Goal: Task Accomplishment & Management: Complete application form

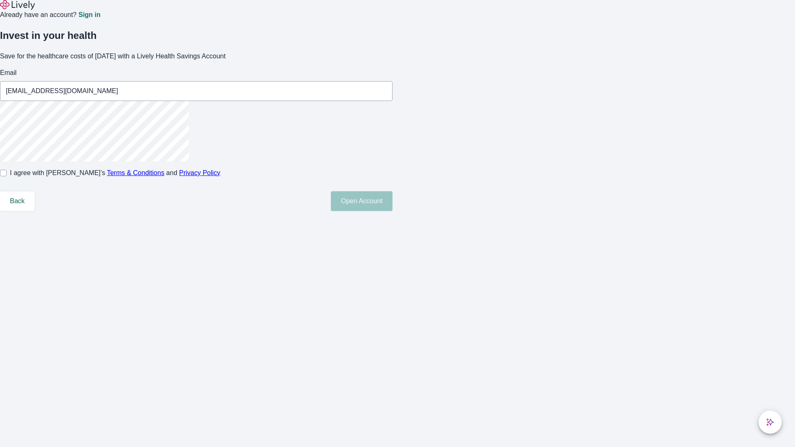
click at [7, 176] on input "I agree with Lively’s Terms & Conditions and Privacy Policy" at bounding box center [3, 173] width 7 height 7
checkbox input "true"
click at [393, 211] on button "Open Account" at bounding box center [362, 201] width 62 height 20
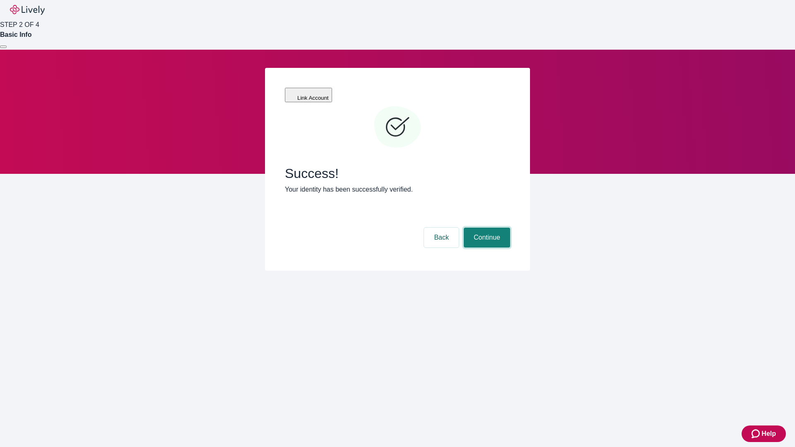
click at [486, 228] on button "Continue" at bounding box center [487, 238] width 46 height 20
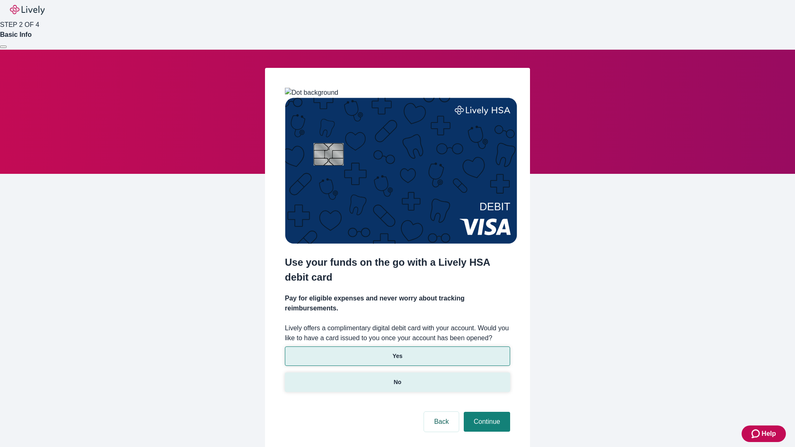
click at [397, 378] on p "No" at bounding box center [398, 382] width 8 height 9
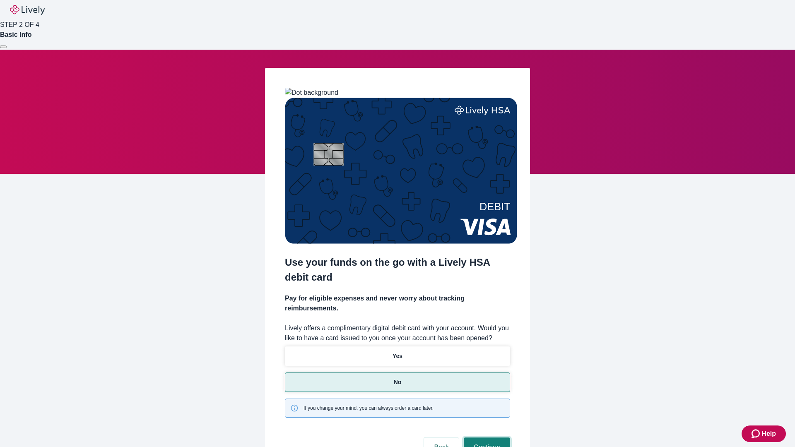
click at [486, 438] on button "Continue" at bounding box center [487, 448] width 46 height 20
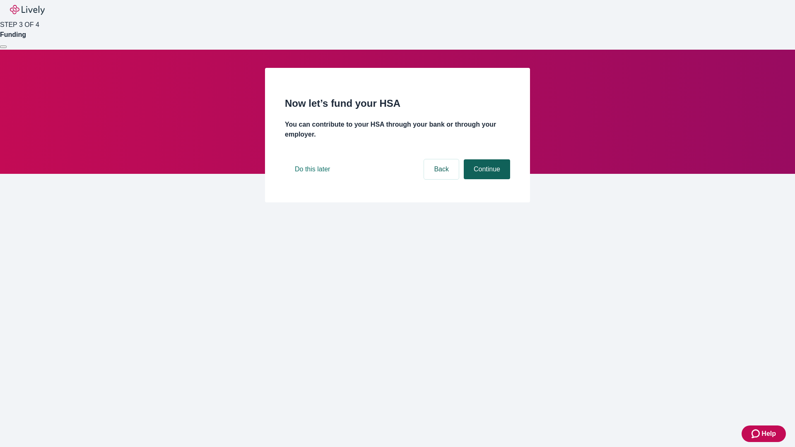
click at [486, 179] on button "Continue" at bounding box center [487, 169] width 46 height 20
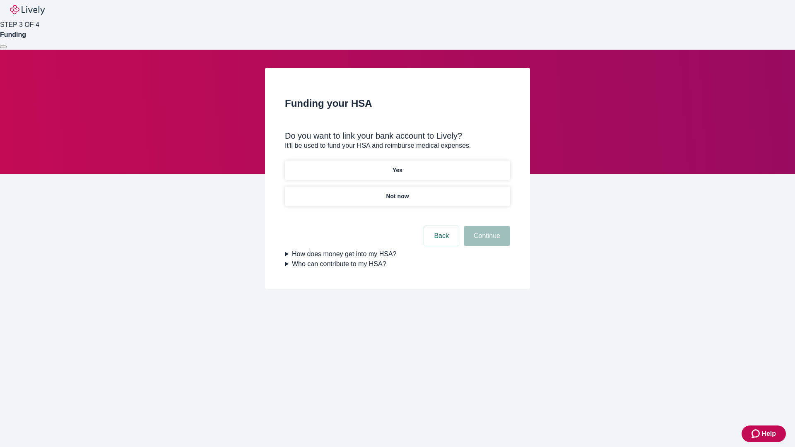
click at [397, 166] on p "Yes" at bounding box center [398, 170] width 10 height 9
click at [486, 226] on button "Continue" at bounding box center [487, 236] width 46 height 20
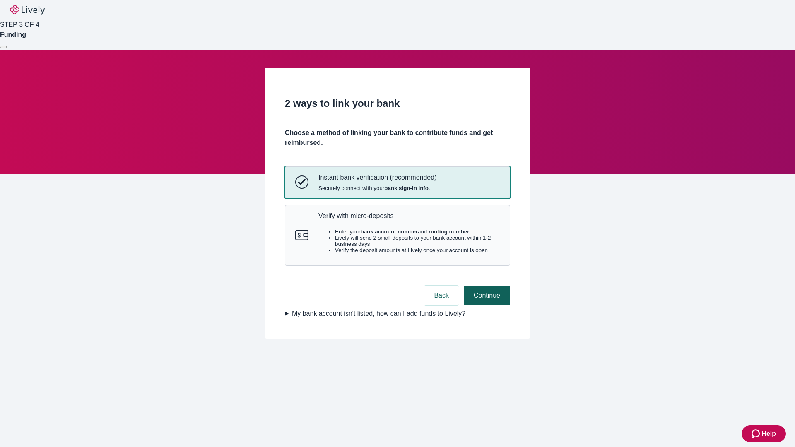
click at [409, 220] on p "Verify with micro-deposits" at bounding box center [408, 216] width 181 height 8
click at [486, 306] on button "Continue" at bounding box center [487, 296] width 46 height 20
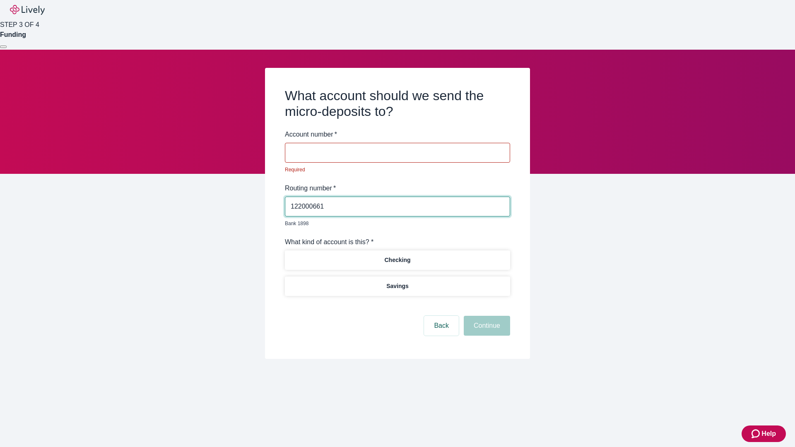
type input "122000661"
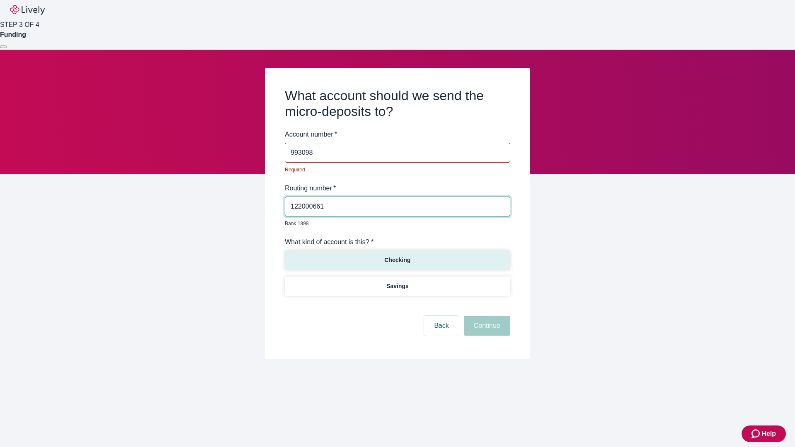
type input "993098"
click at [397, 256] on p "Checking" at bounding box center [397, 260] width 26 height 9
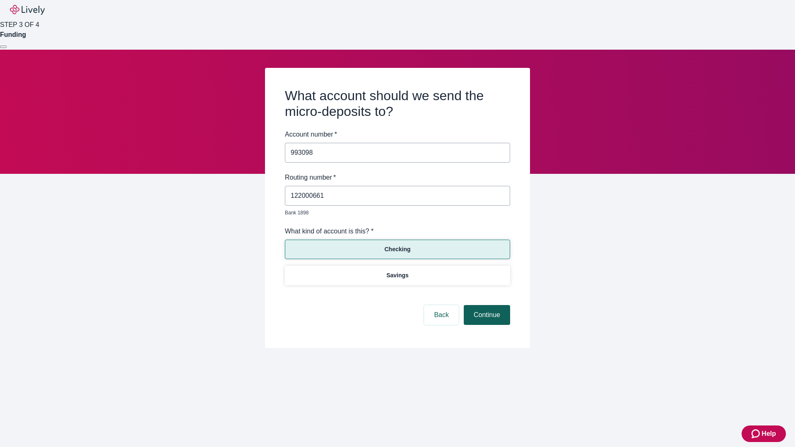
click at [486, 306] on button "Continue" at bounding box center [487, 315] width 46 height 20
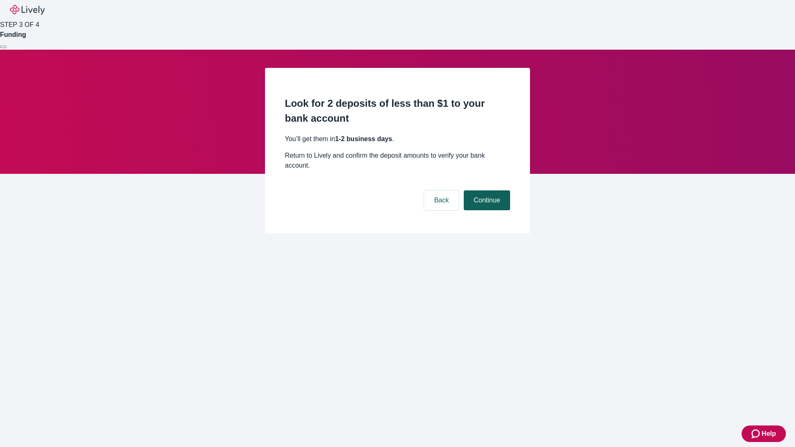
click at [486, 190] on button "Continue" at bounding box center [487, 200] width 46 height 20
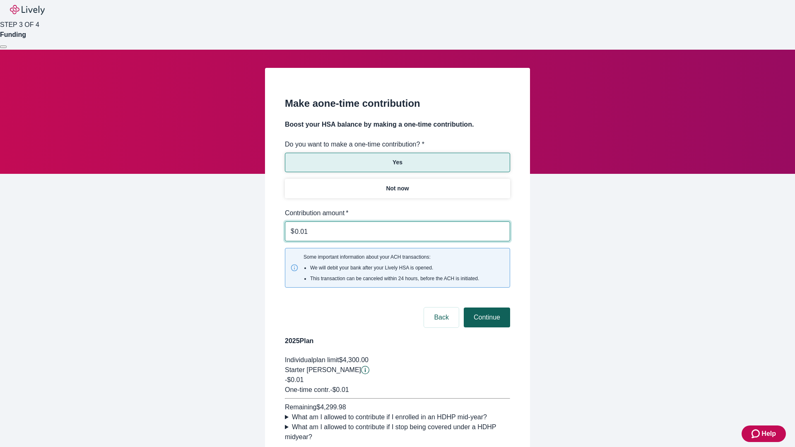
type input "0.01"
click at [486, 308] on button "Continue" at bounding box center [487, 318] width 46 height 20
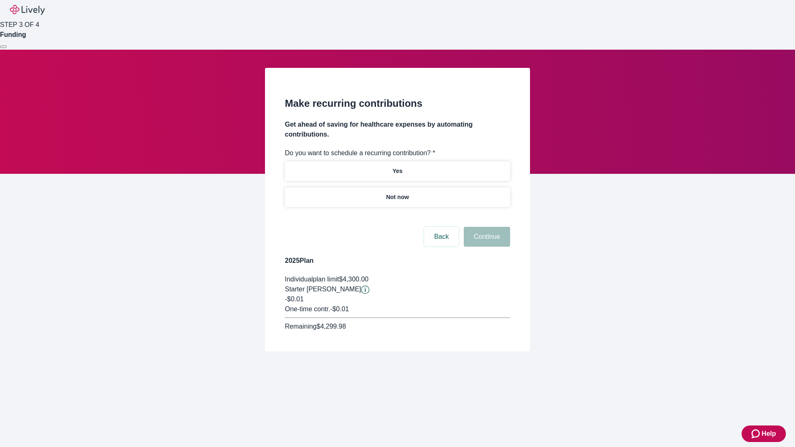
click at [397, 193] on p "Not now" at bounding box center [397, 197] width 23 height 9
click at [486, 227] on button "Continue" at bounding box center [487, 237] width 46 height 20
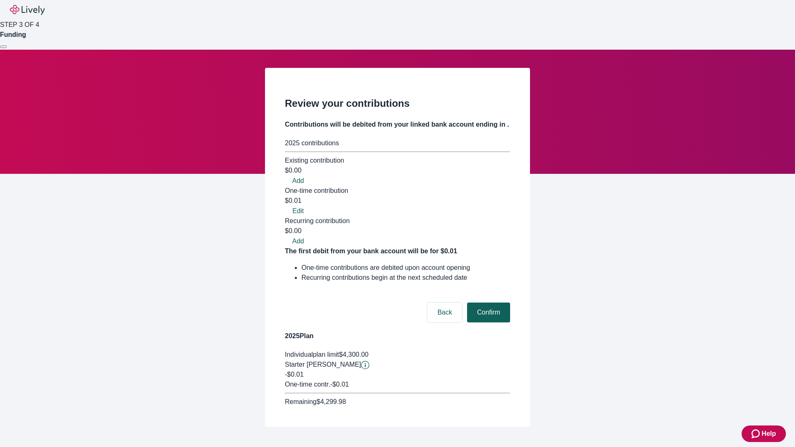
click at [487, 303] on button "Confirm" at bounding box center [488, 313] width 43 height 20
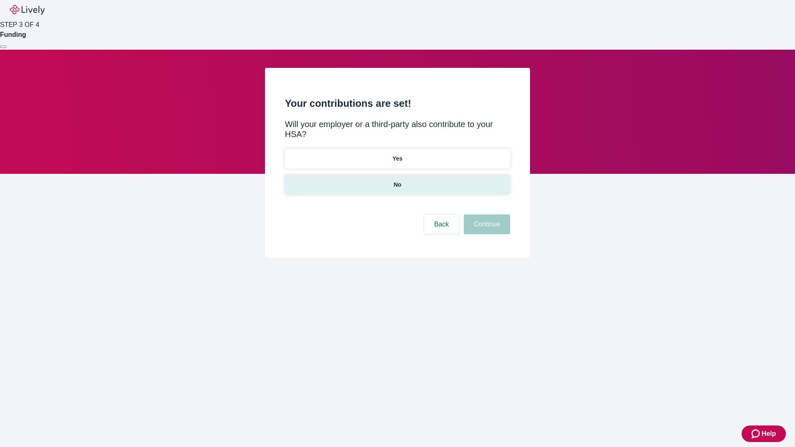
click at [397, 181] on p "No" at bounding box center [398, 185] width 8 height 9
click at [486, 214] on button "Continue" at bounding box center [487, 224] width 46 height 20
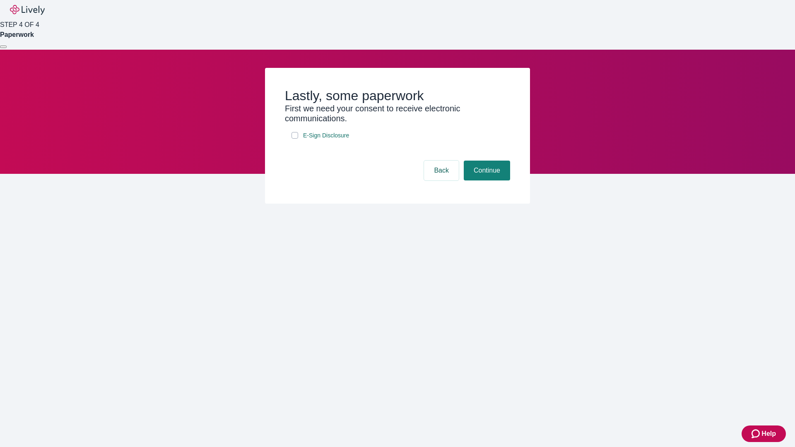
click at [295, 139] on input "E-Sign Disclosure" at bounding box center [295, 135] width 7 height 7
checkbox input "true"
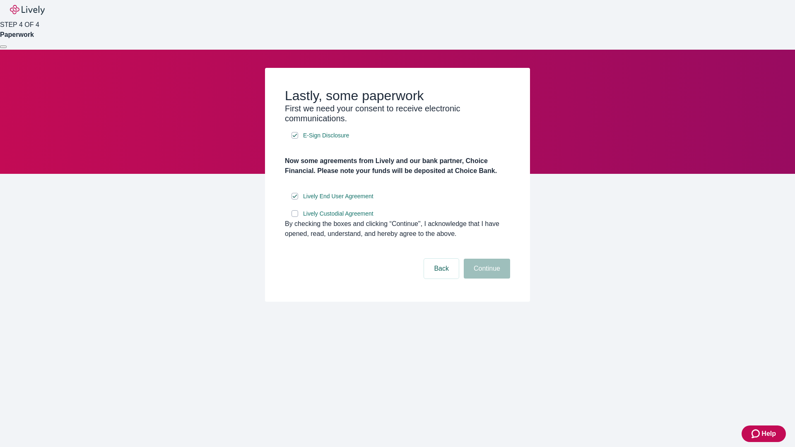
click at [295, 217] on input "Lively Custodial Agreement" at bounding box center [295, 213] width 7 height 7
checkbox input "true"
click at [486, 279] on button "Continue" at bounding box center [487, 269] width 46 height 20
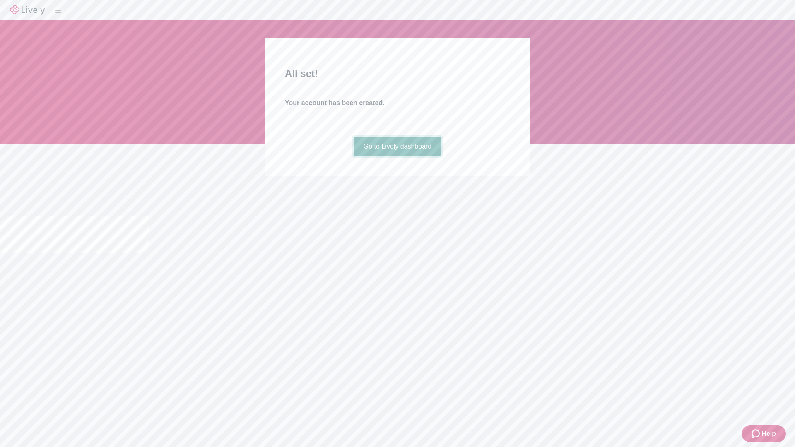
click at [397, 157] on link "Go to Lively dashboard" at bounding box center [398, 147] width 88 height 20
